Goal: Task Accomplishment & Management: Manage account settings

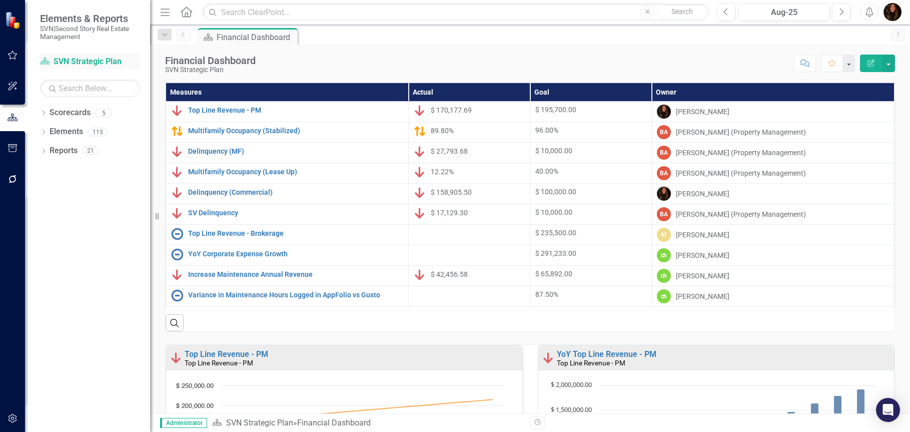
click at [97, 65] on link "Scorecard SVN Strategic Plan" at bounding box center [90, 62] width 100 height 12
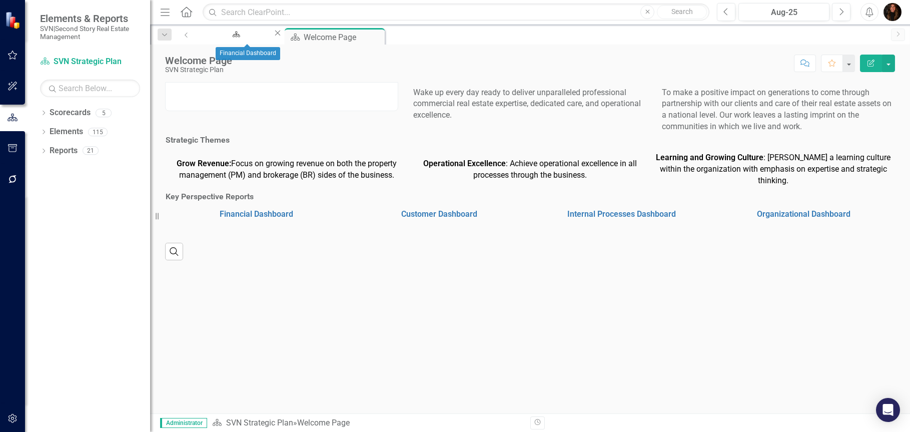
click at [283, 37] on icon "Close" at bounding box center [278, 33] width 10 height 8
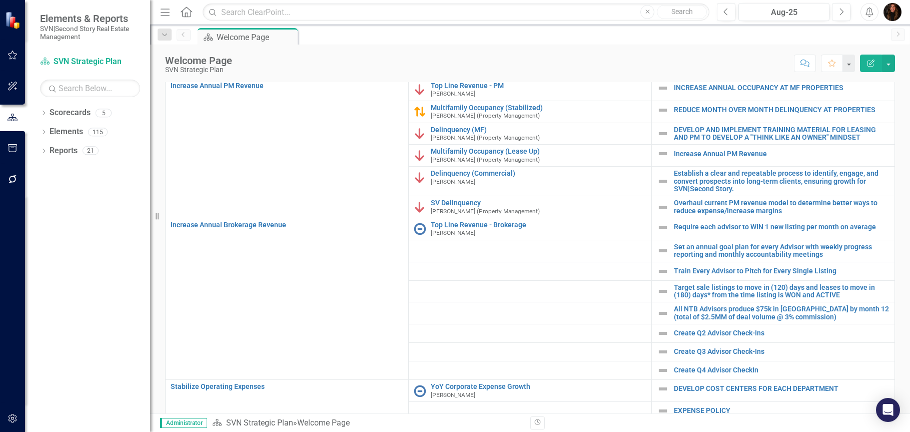
click at [242, 14] on link "Financial Dashboard" at bounding box center [257, 10] width 74 height 10
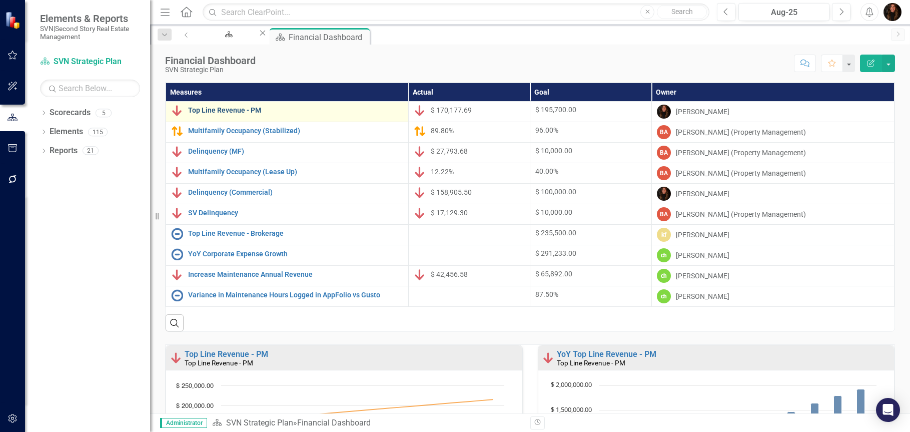
click at [224, 109] on link "Top Line Revenue - PM" at bounding box center [295, 111] width 215 height 8
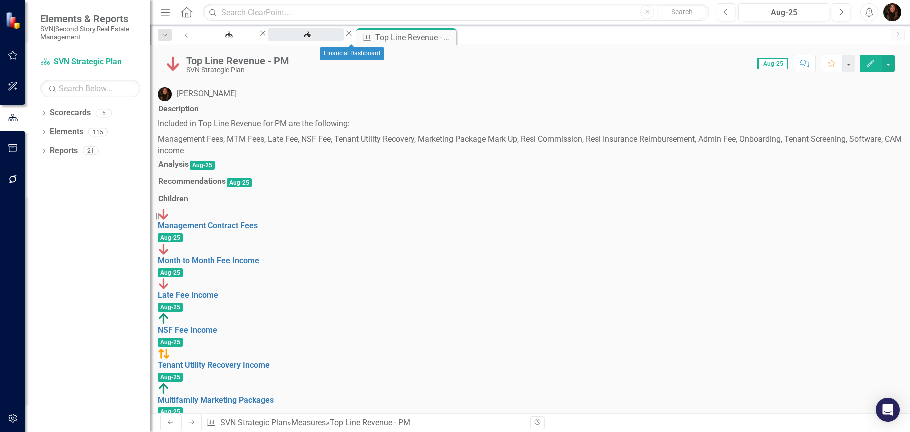
click at [335, 38] on div "Financial Dashboard" at bounding box center [306, 44] width 58 height 13
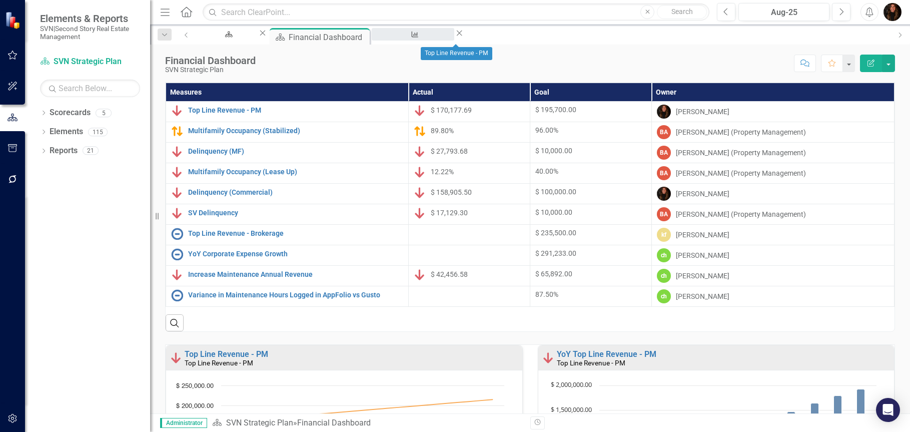
click at [445, 38] on div "Top Line Revenue - PM" at bounding box center [413, 44] width 65 height 13
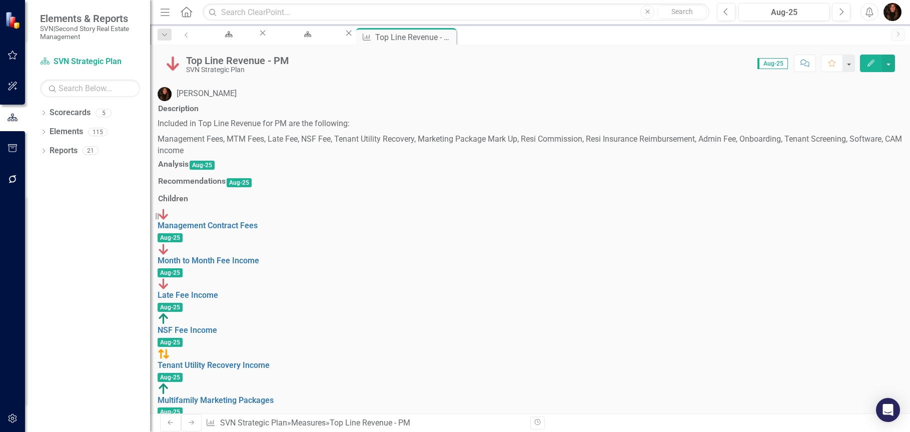
drag, startPoint x: 498, startPoint y: 37, endPoint x: 374, endPoint y: 24, distance: 124.7
click at [0, 0] on icon "Close" at bounding box center [0, 0] width 0 height 0
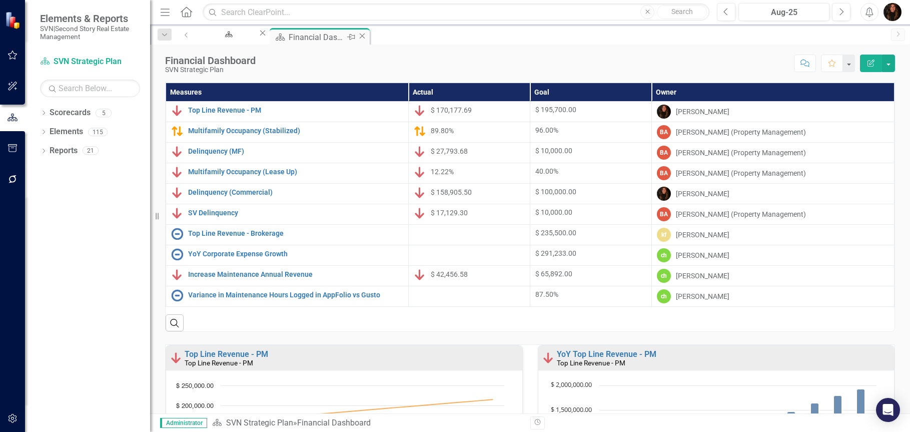
click at [344, 38] on div "Financial Dashboard" at bounding box center [317, 37] width 56 height 13
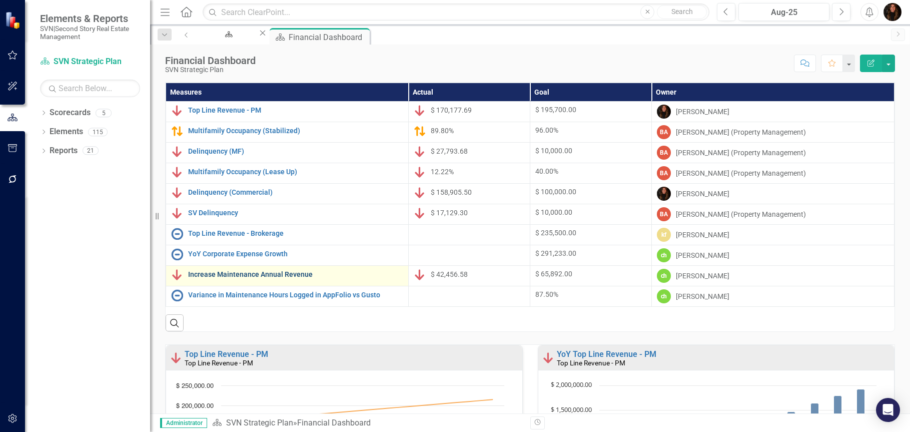
click at [268, 273] on link "Increase Maintenance Annual Revenue" at bounding box center [295, 275] width 215 height 8
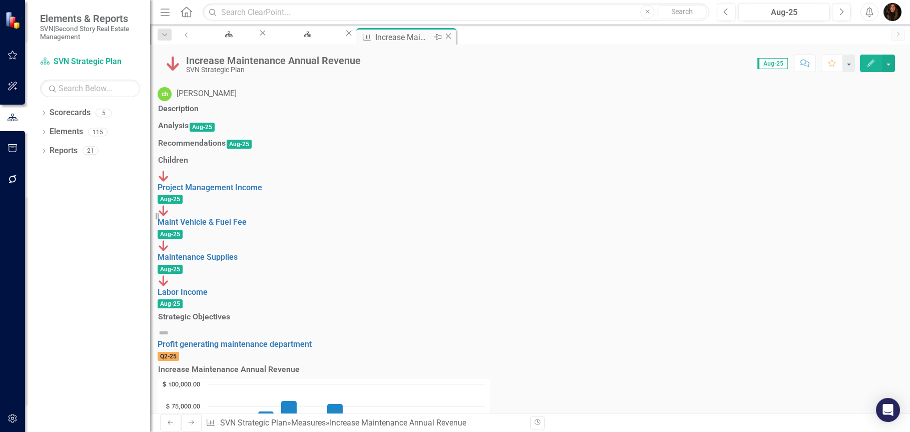
click at [453, 35] on icon "Close" at bounding box center [448, 36] width 10 height 8
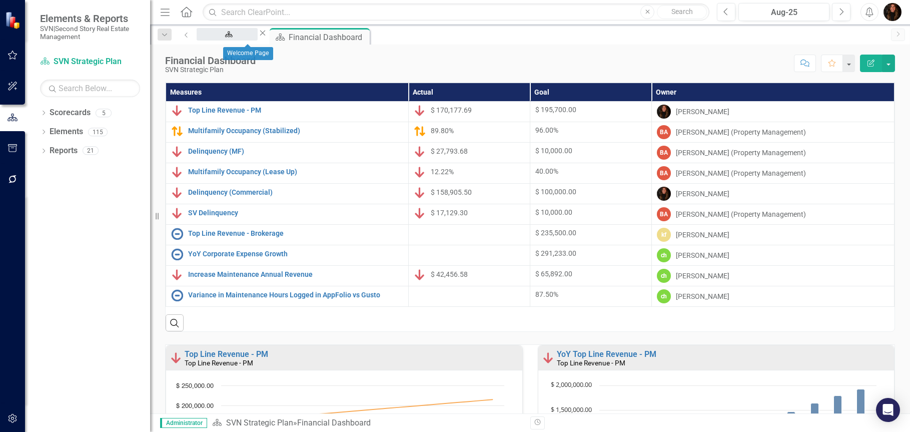
click at [249, 38] on div "Welcome Page" at bounding box center [227, 44] width 43 height 13
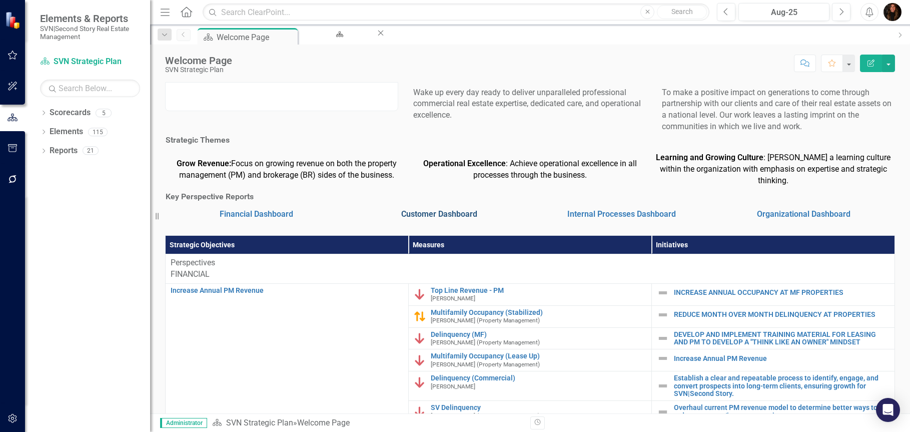
click at [416, 219] on link "Customer Dashboard" at bounding box center [439, 214] width 76 height 10
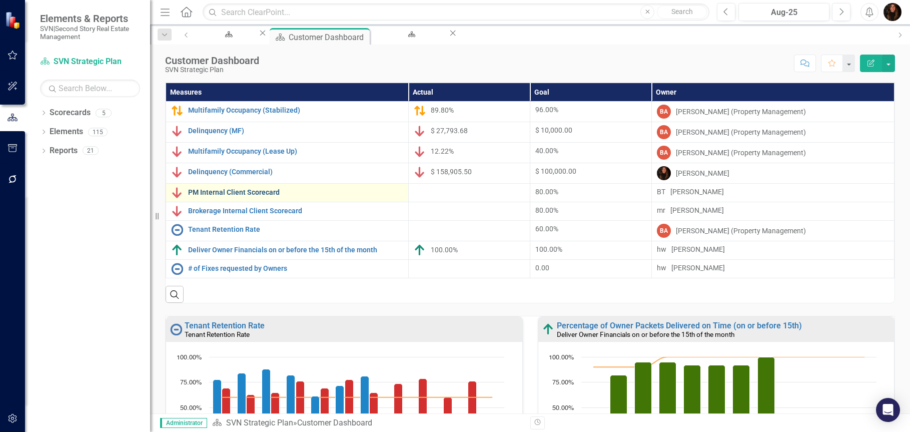
click at [234, 191] on link "PM Internal Client Scorecard" at bounding box center [295, 193] width 215 height 8
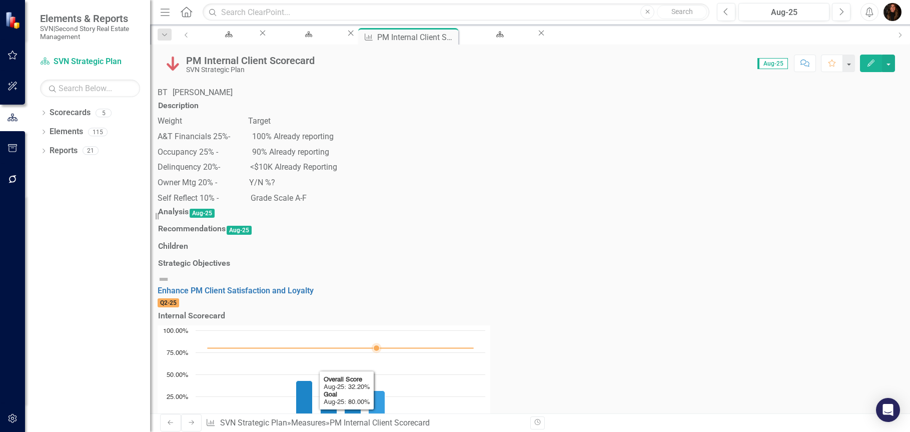
click at [385, 391] on icon "Aug-25, 32.20084272. Overall Score." at bounding box center [377, 405] width 17 height 29
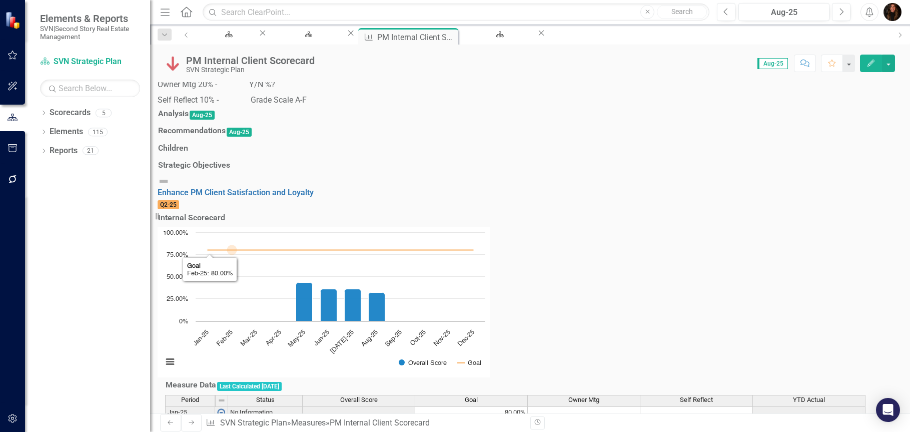
scroll to position [89, 0]
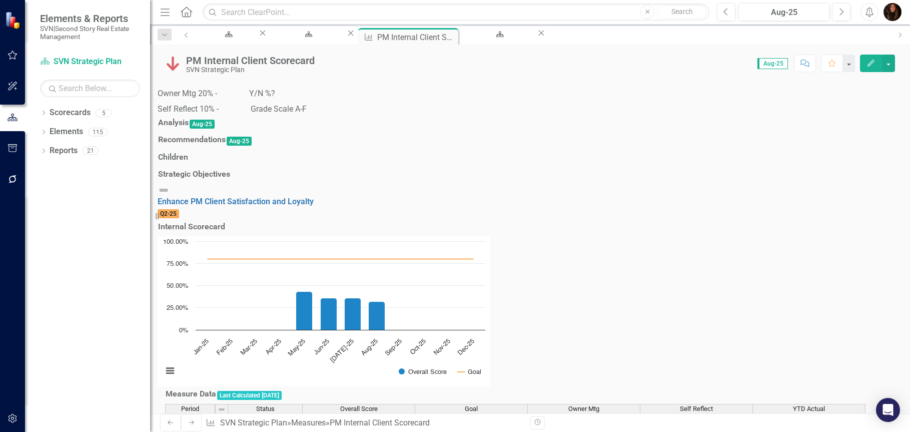
click at [811, 64] on button "Comment" at bounding box center [805, 64] width 22 height 18
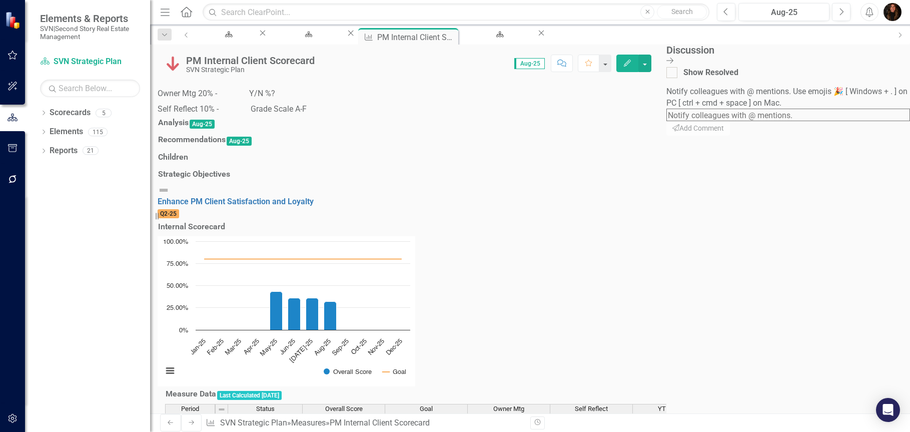
click at [799, 110] on textarea at bounding box center [789, 115] width 244 height 13
type textarea "@[PERSON_NAME] - can we get an analysis for this measure?"
click at [731, 137] on button "Send Add Comment" at bounding box center [699, 129] width 65 height 16
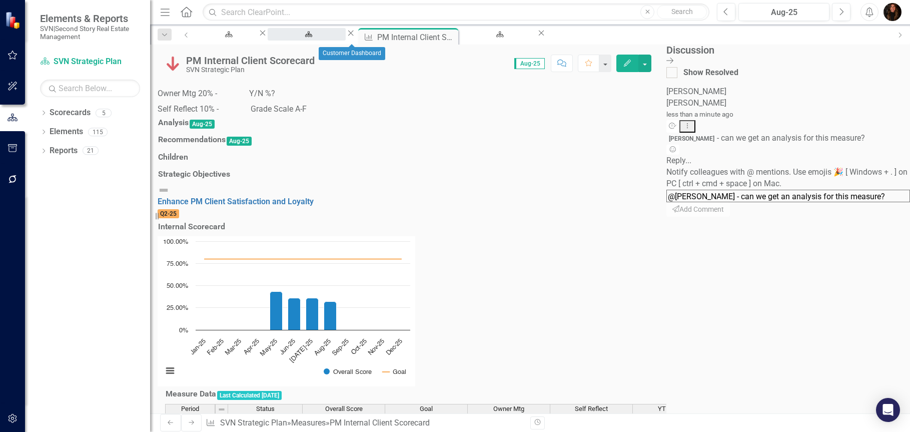
click at [337, 41] on div "Customer Dashboard" at bounding box center [307, 44] width 60 height 13
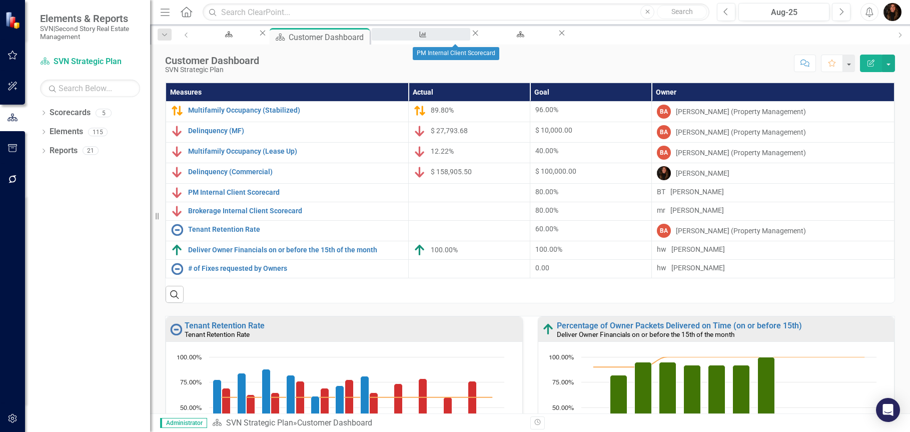
click at [436, 38] on div "PM Internal Client Scorecard" at bounding box center [421, 44] width 81 height 13
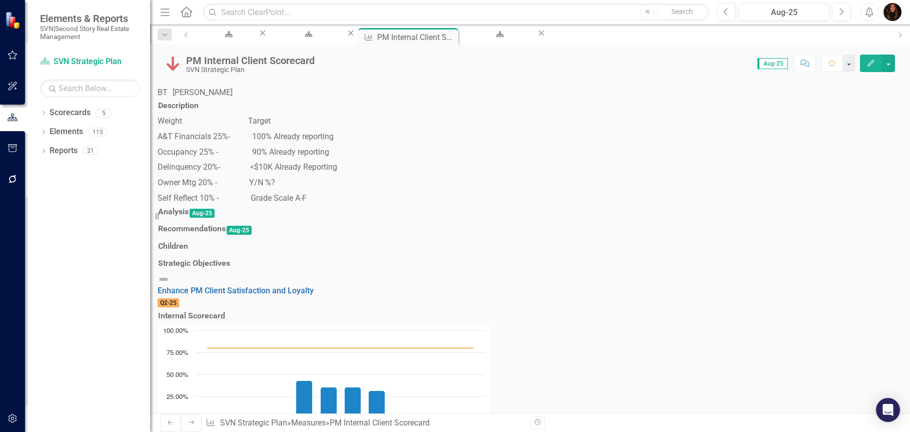
click at [189, 216] on h3 "Analysis" at bounding box center [173, 211] width 31 height 9
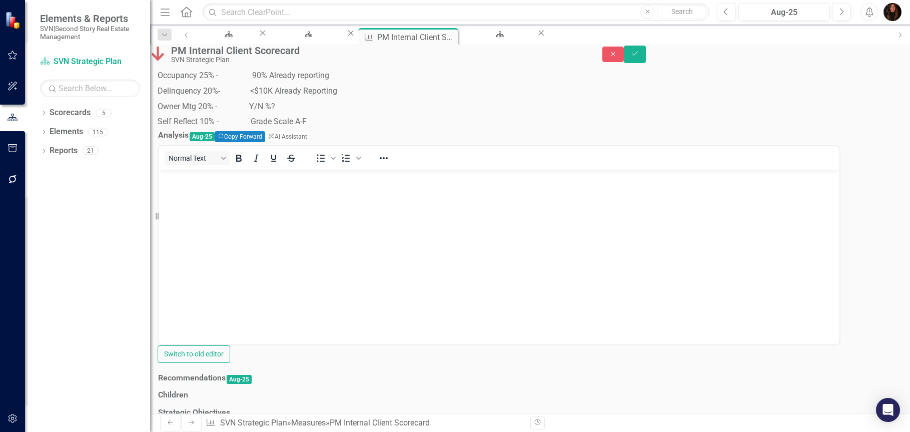
scroll to position [110, 0]
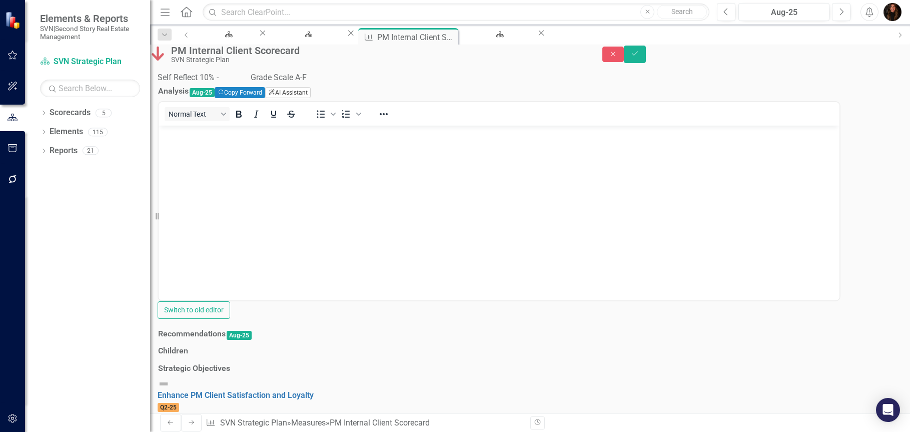
click at [310, 98] on button "ClearPoint AI AI Assistant" at bounding box center [287, 92] width 45 height 11
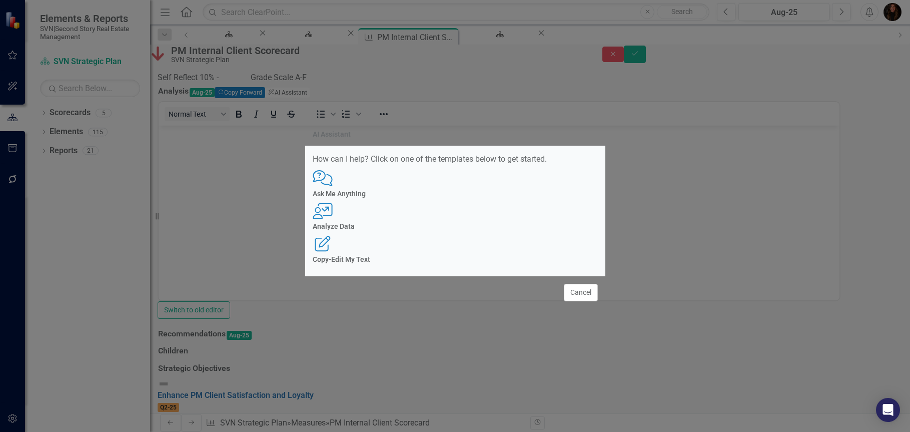
click at [333, 216] on icon "User with Chart" at bounding box center [323, 211] width 21 height 16
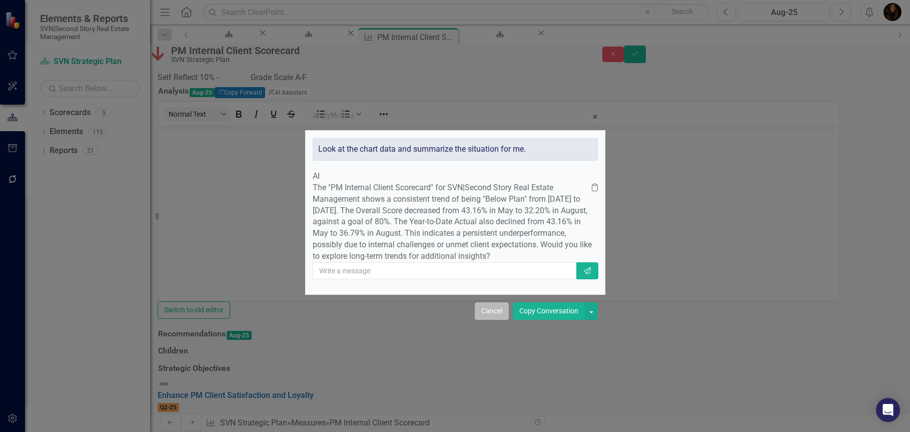
click at [491, 320] on button "Cancel" at bounding box center [492, 311] width 34 height 18
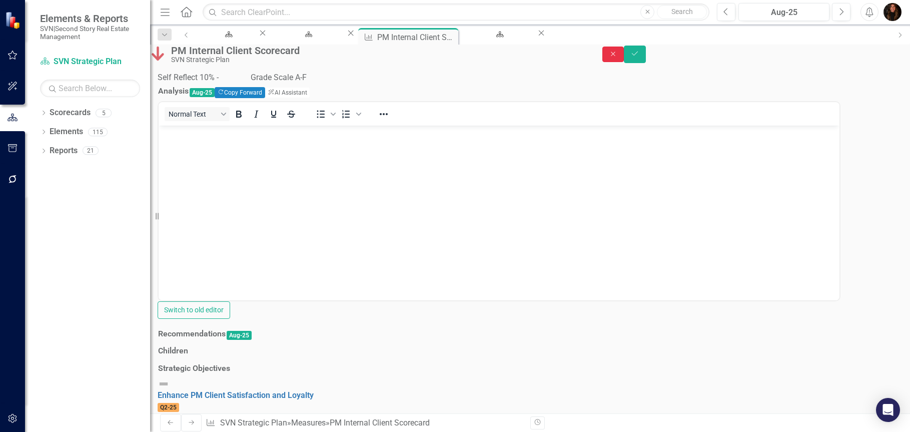
click at [618, 58] on icon "Close" at bounding box center [613, 54] width 9 height 7
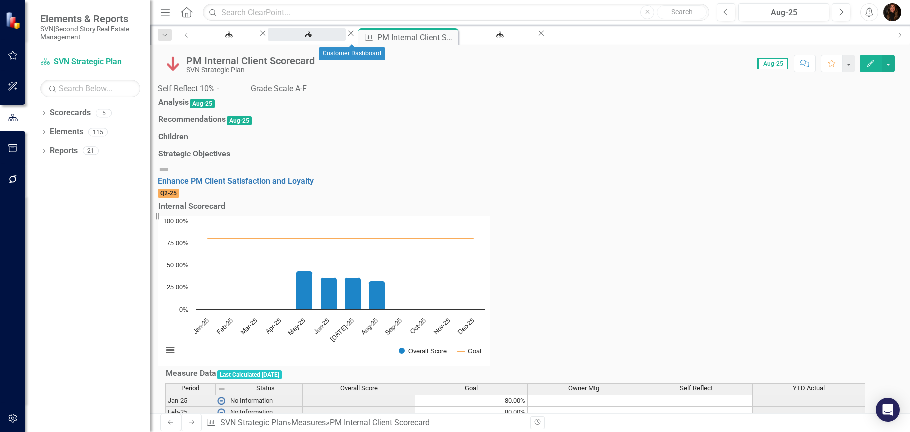
click at [337, 38] on div "Customer Dashboard" at bounding box center [307, 44] width 60 height 13
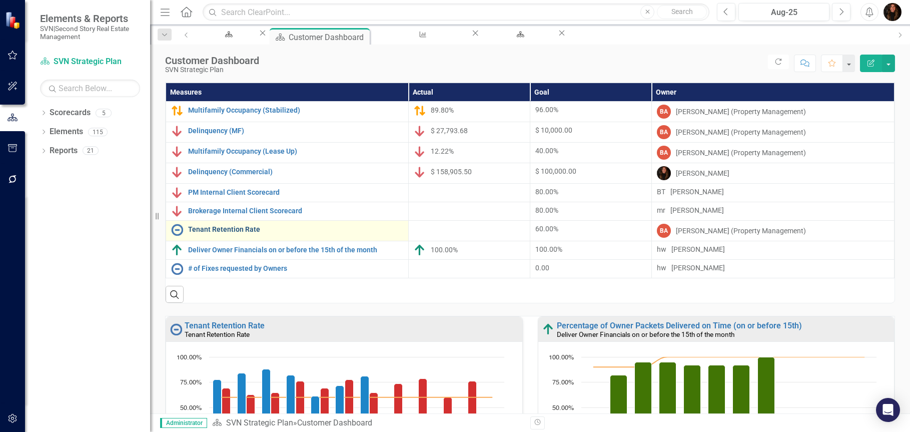
click at [224, 231] on link "Tenant Retention Rate" at bounding box center [295, 230] width 215 height 8
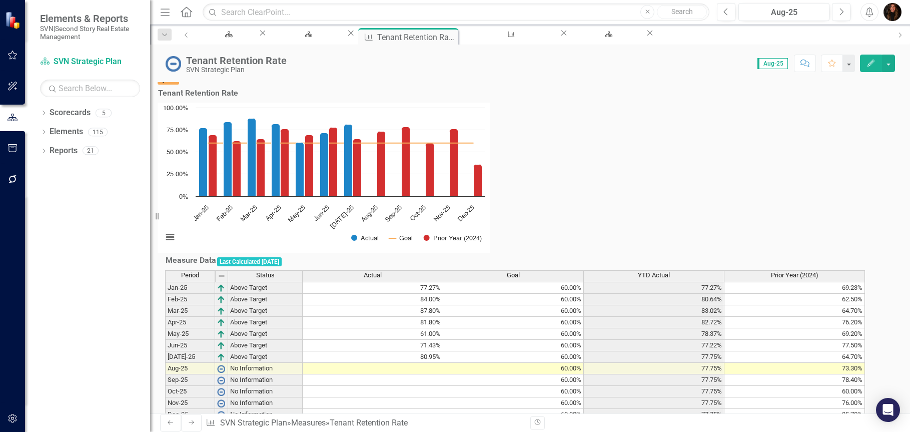
scroll to position [151, 0]
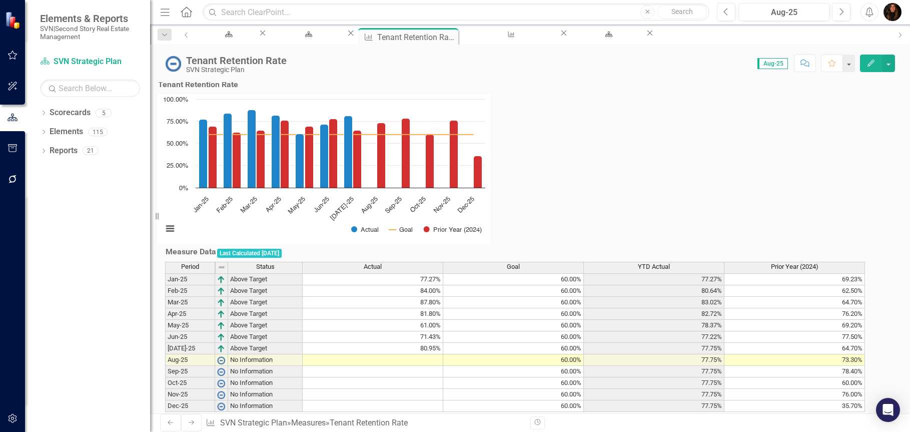
click at [434, 354] on td at bounding box center [373, 360] width 141 height 12
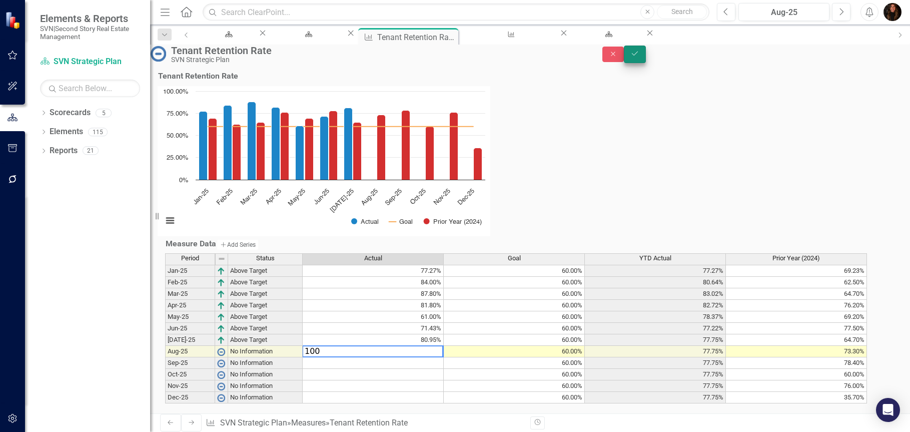
type textarea "100"
click at [638, 56] on icon "submit" at bounding box center [635, 54] width 6 height 4
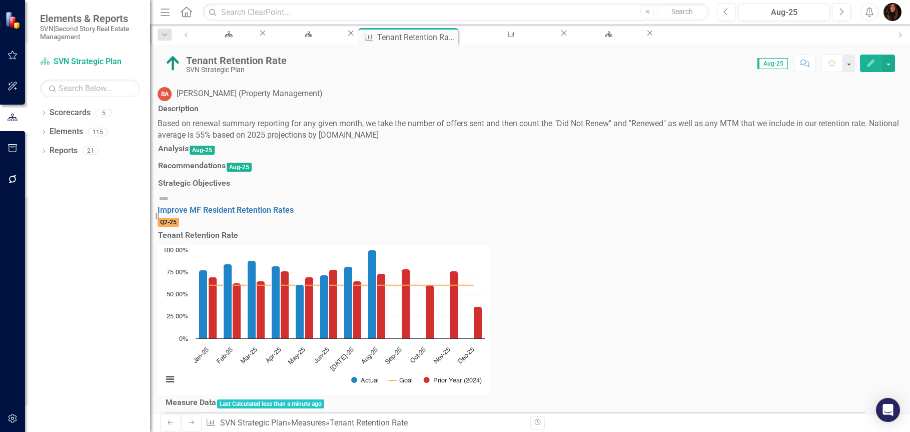
click at [189, 153] on h3 "Analysis" at bounding box center [173, 148] width 31 height 9
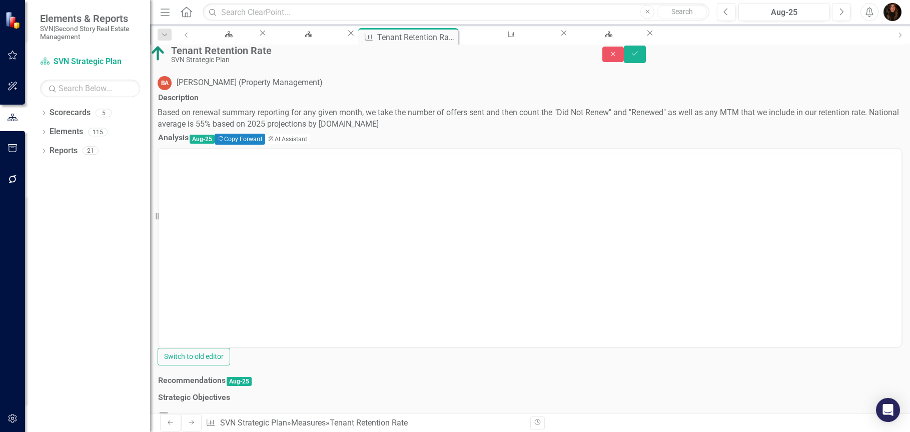
scroll to position [0, 0]
click at [202, 201] on body "Rich Text Area. Press ALT-0 for help." at bounding box center [530, 247] width 743 height 150
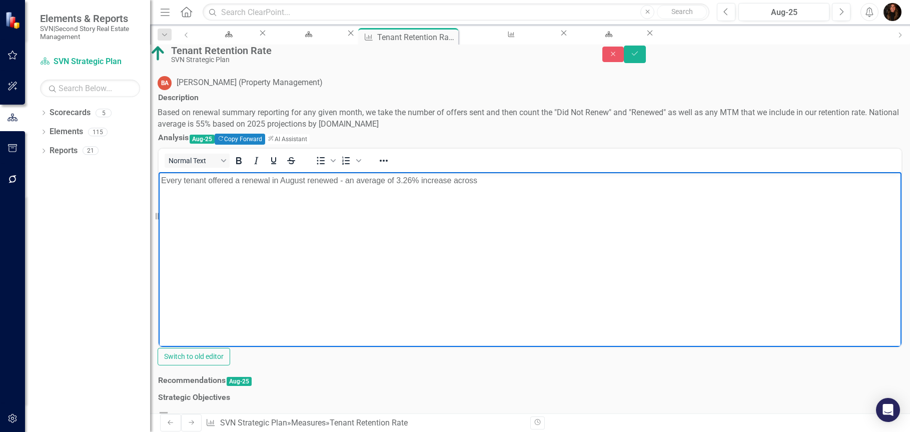
click at [209, 180] on p "Every tenant offered a renewal in August renewed - an average of 3.26% increase…" at bounding box center [530, 180] width 738 height 12
click at [238, 186] on p "Every tenant (24) offered a renewal in August renewed - an average of 3.26% inc…" at bounding box center [530, 180] width 738 height 12
click at [362, 177] on p "Every tenant (24) offered a renewal in August renewed - an average of 3.26% inc…" at bounding box center [530, 180] width 738 height 12
click at [239, 186] on p "Every tenant (24) offered a renewal in August renewed - at an average of 3.26% …" at bounding box center [530, 180] width 738 height 12
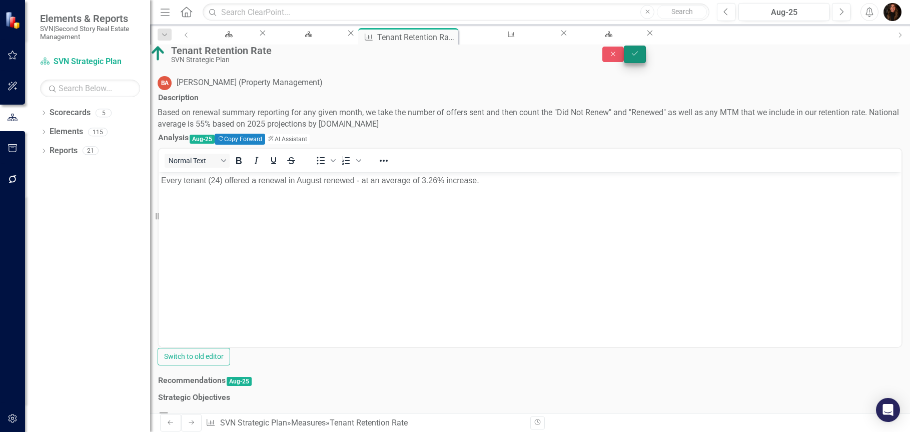
click at [640, 57] on icon "Save" at bounding box center [635, 53] width 9 height 7
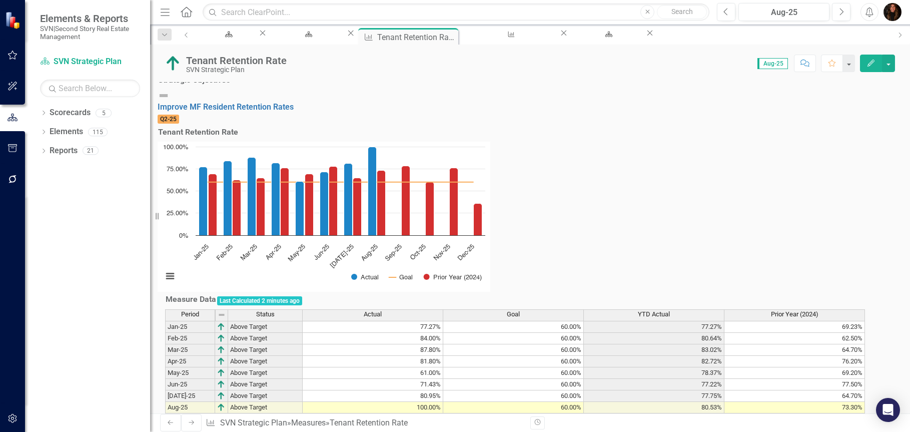
scroll to position [151, 0]
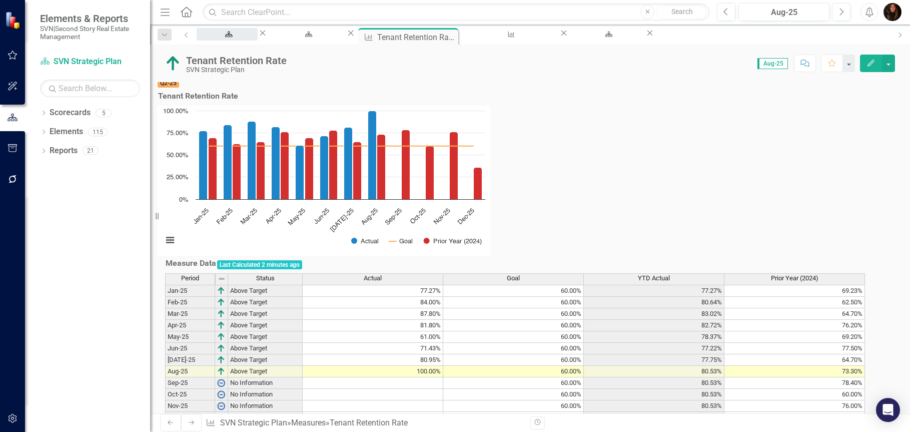
click at [249, 38] on div "Welcome Page" at bounding box center [227, 44] width 43 height 13
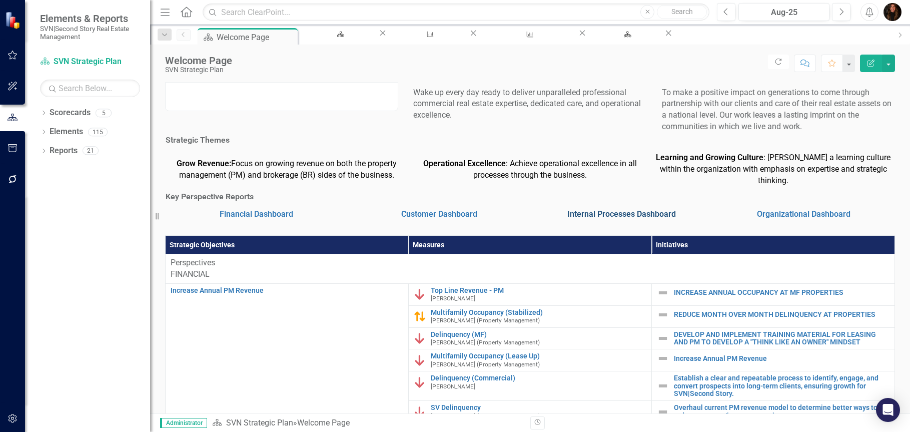
click at [591, 219] on link "Internal Processes Dashboard" at bounding box center [621, 214] width 109 height 10
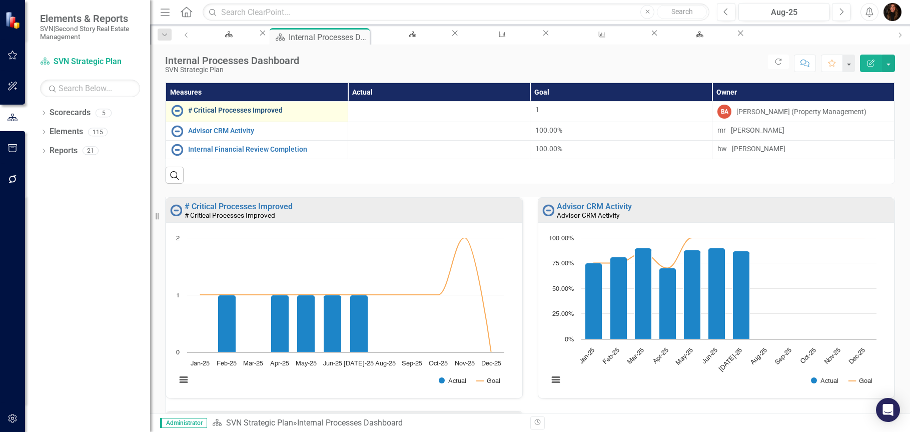
click at [272, 111] on link "# Critical Processes Improved" at bounding box center [265, 111] width 155 height 8
